Goal: Information Seeking & Learning: Learn about a topic

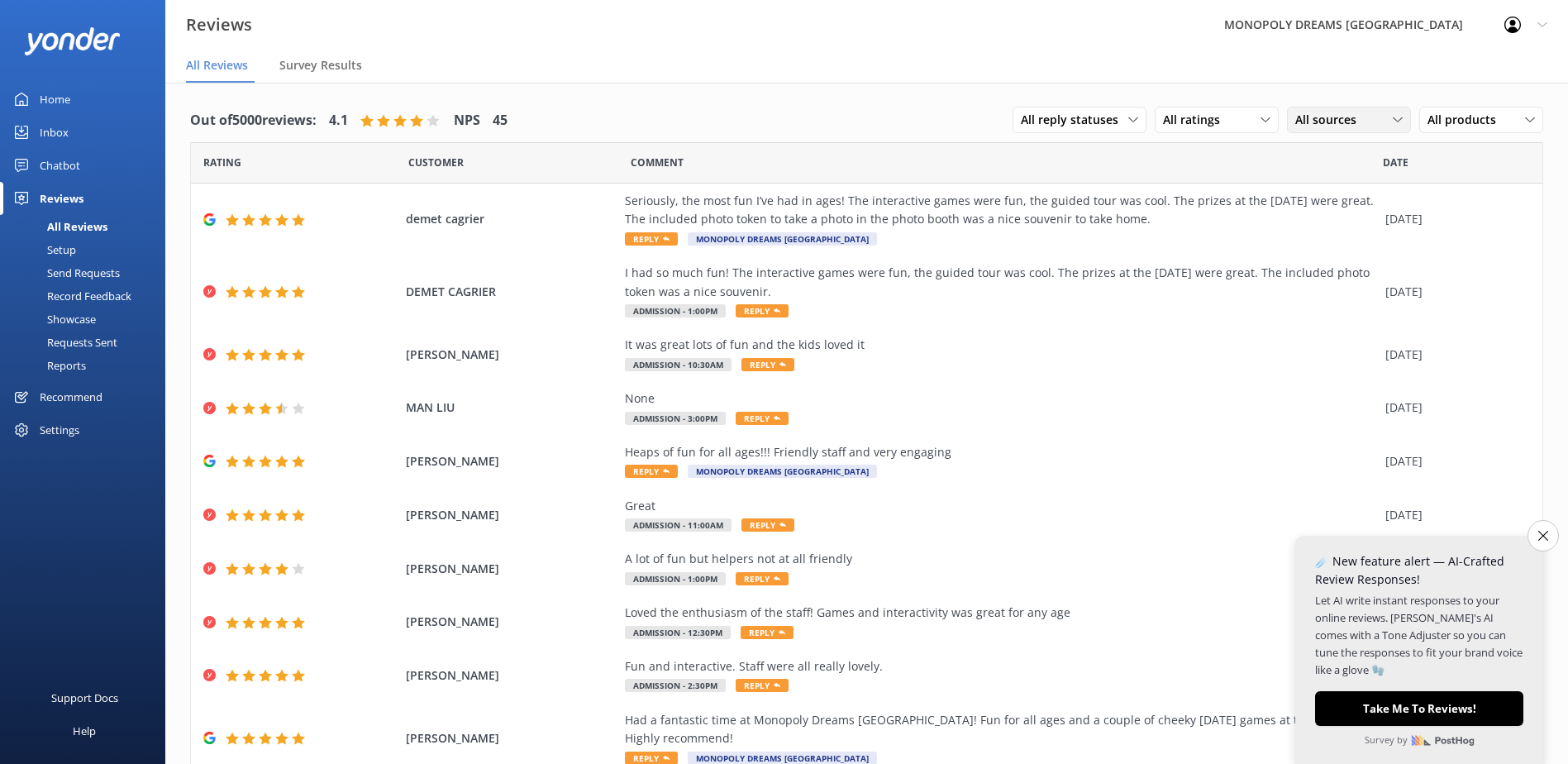
click at [1304, 111] on span "All sources" at bounding box center [1331, 119] width 71 height 18
click at [1328, 180] on div "Yonder survey" at bounding box center [1357, 187] width 92 height 16
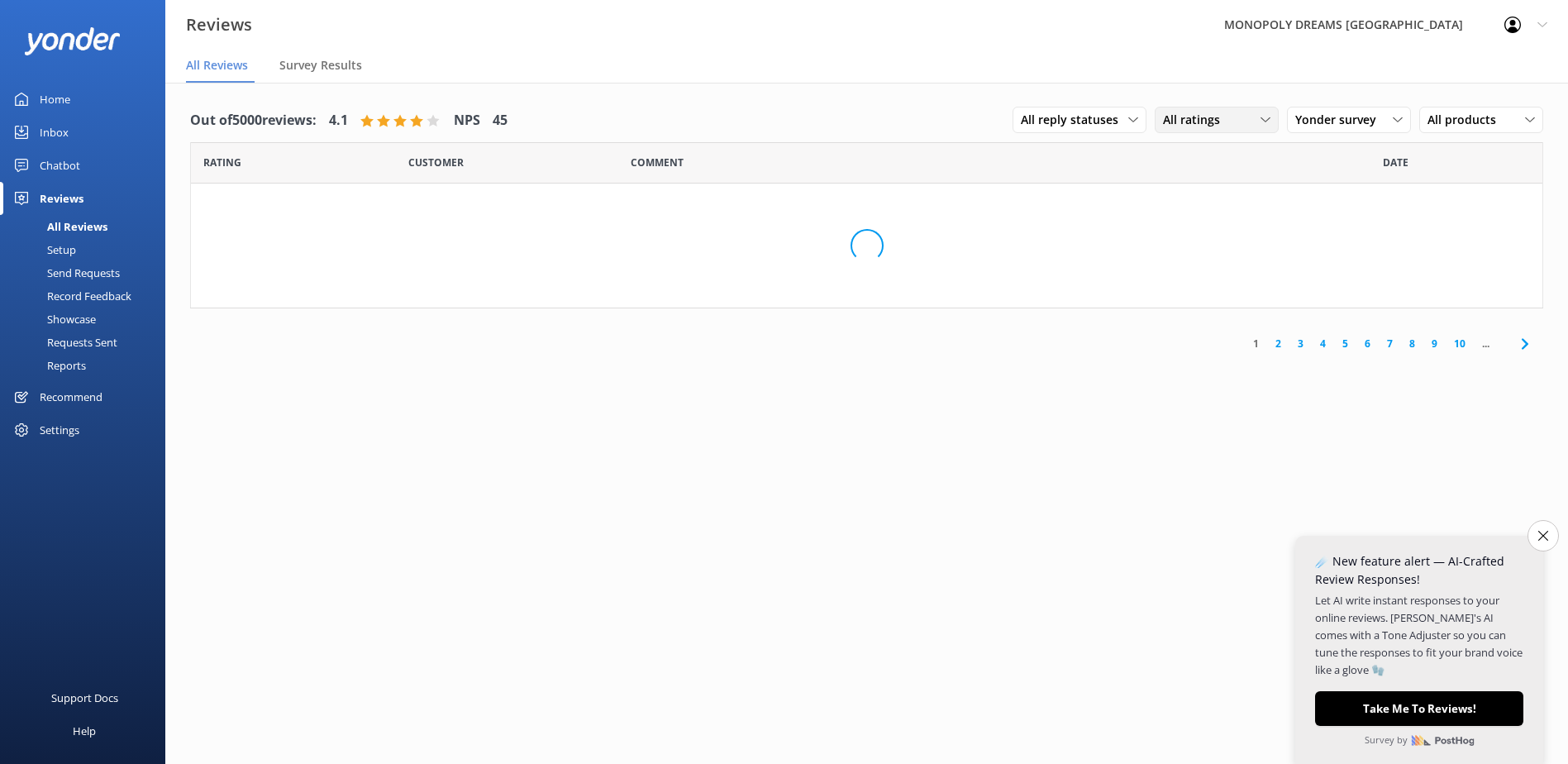
click at [1217, 111] on span "All ratings" at bounding box center [1197, 119] width 67 height 18
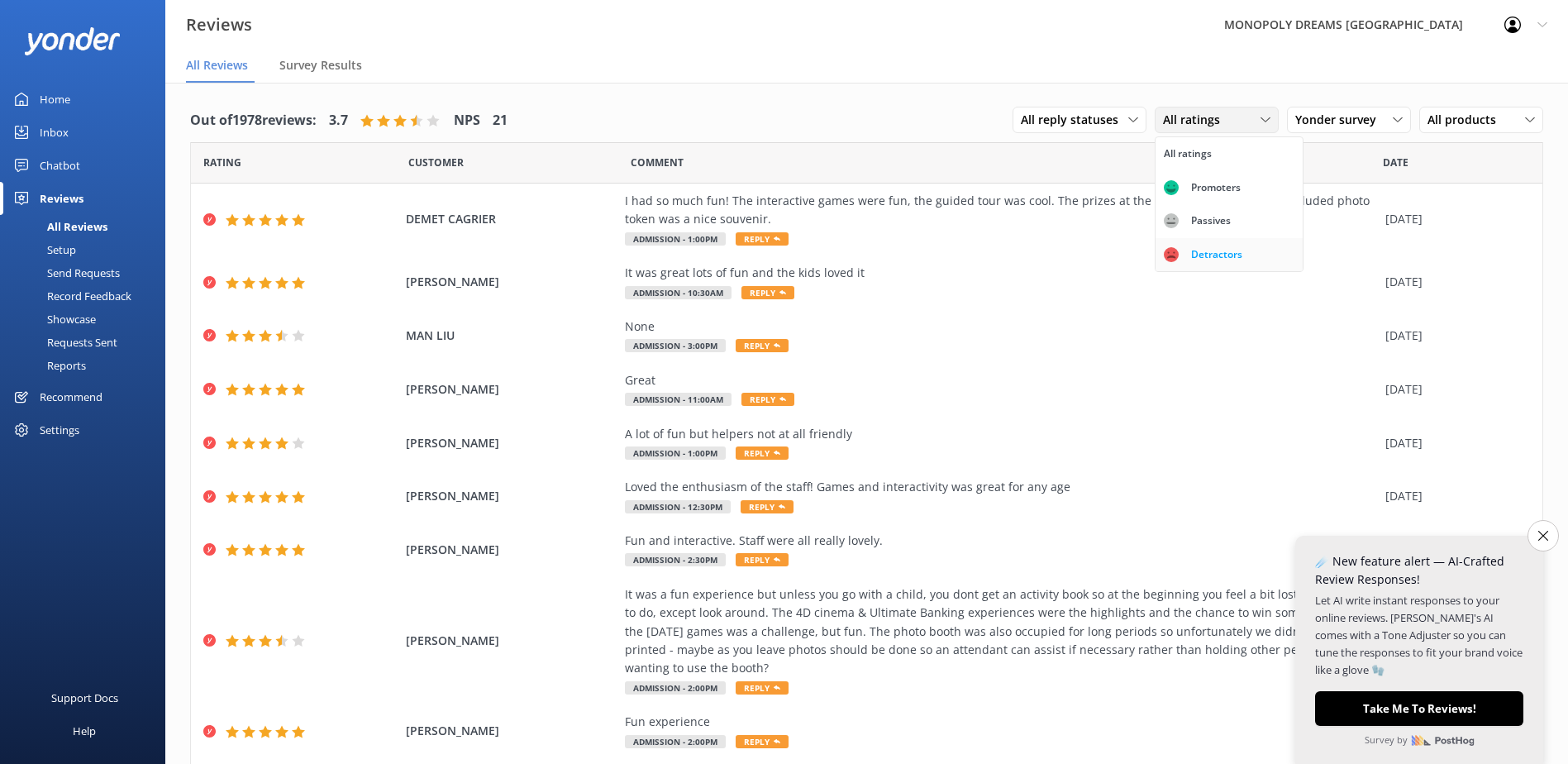
click at [1236, 257] on div "Detractors" at bounding box center [1217, 254] width 76 height 16
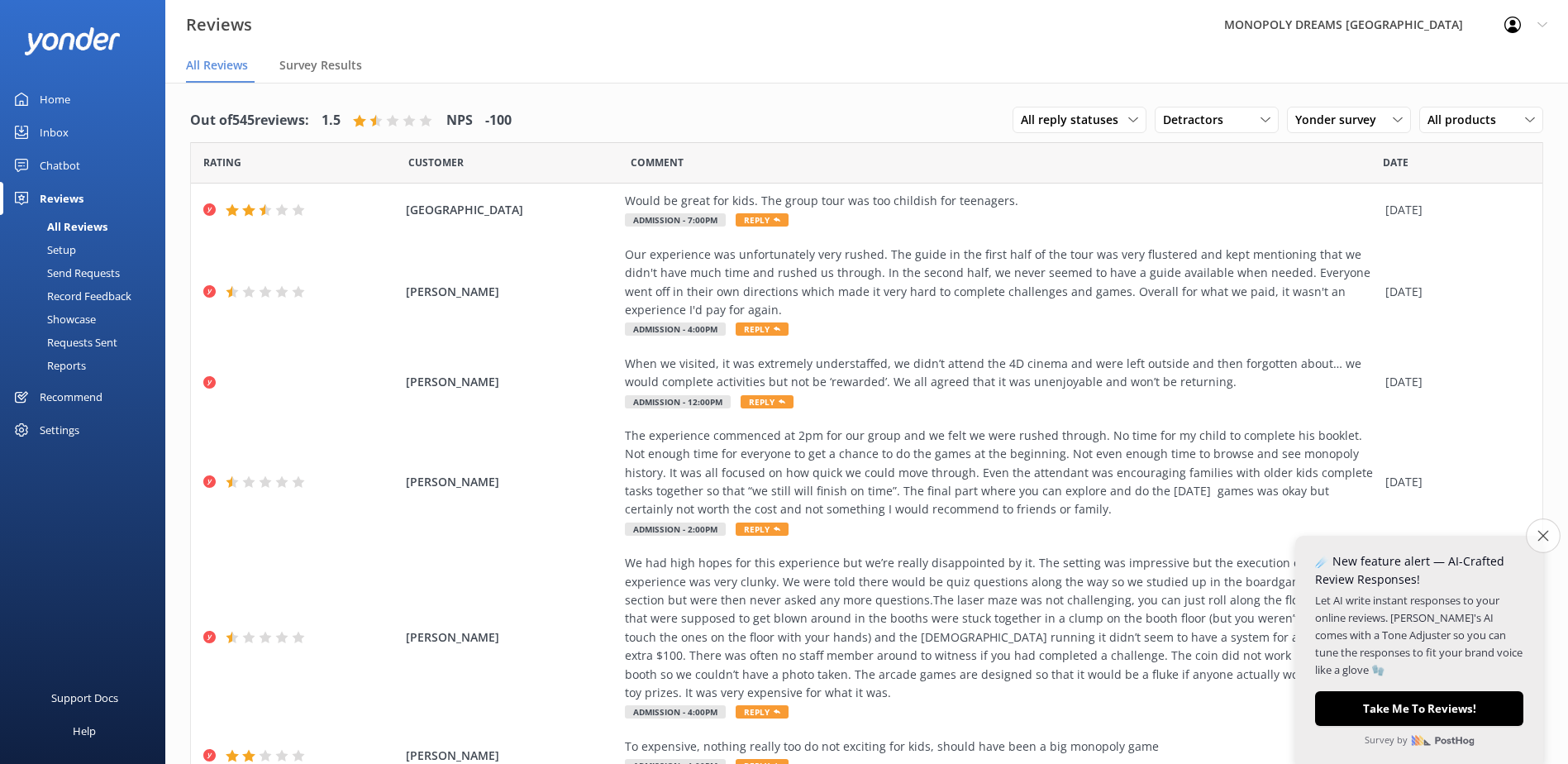
click at [1545, 533] on icon "Close survey" at bounding box center [1542, 535] width 11 height 11
